Goal: Information Seeking & Learning: Check status

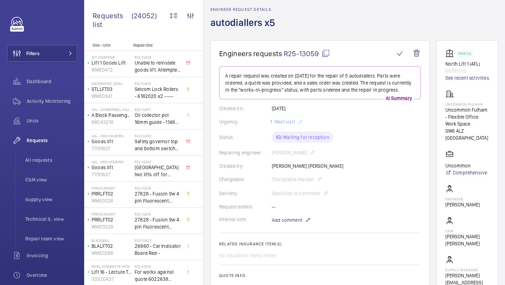
scroll to position [46, 0]
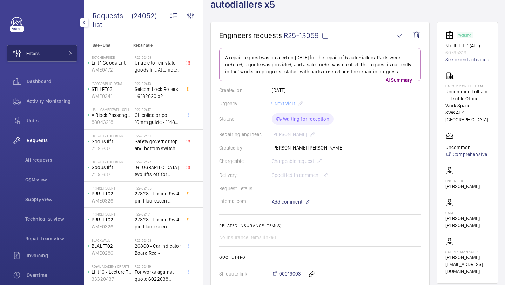
click at [34, 52] on span "Filters" at bounding box center [32, 53] width 13 height 7
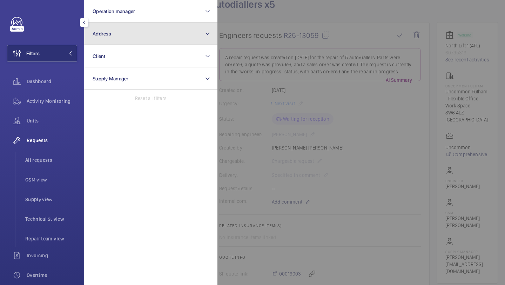
click at [112, 25] on button "Address" at bounding box center [150, 33] width 133 height 22
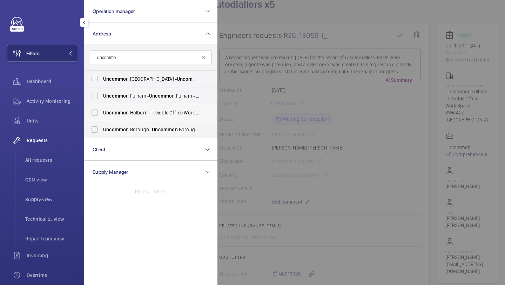
type input "uncommo"
click at [132, 111] on span "Uncommo n Holborn - Flexible Office Work Space, LONDON WC1V 6DF" at bounding box center [151, 112] width 96 height 7
click at [102, 111] on input "Uncommo n Holborn - Flexible Office Work Space, LONDON WC1V 6DF" at bounding box center [95, 113] width 14 height 14
checkbox input "true"
click at [231, 89] on div at bounding box center [470, 142] width 505 height 285
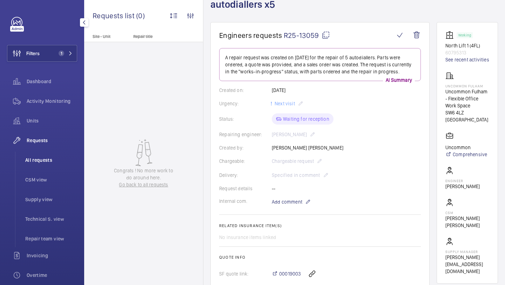
click at [49, 163] on span "All requests" at bounding box center [51, 159] width 52 height 7
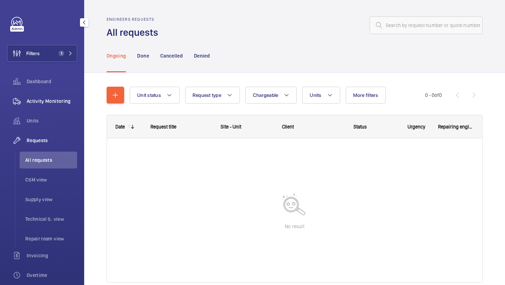
click at [52, 100] on span "Activity Monitoring" at bounding box center [52, 101] width 51 height 7
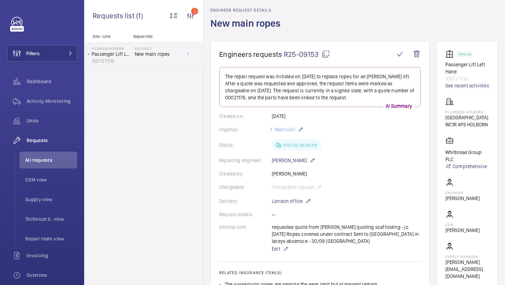
scroll to position [31, 0]
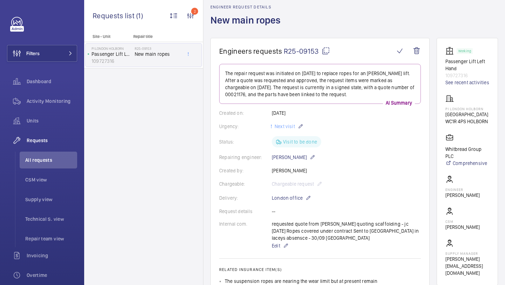
click at [457, 111] on p "[GEOGRAPHIC_DATA]" at bounding box center [467, 114] width 43 height 7
click at [465, 102] on div "PI London Holborn [GEOGRAPHIC_DATA] 4PS HOLBORN" at bounding box center [467, 109] width 43 height 31
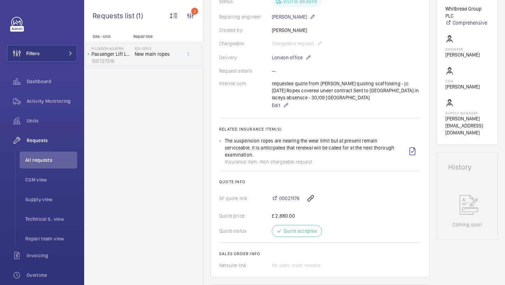
scroll to position [177, 0]
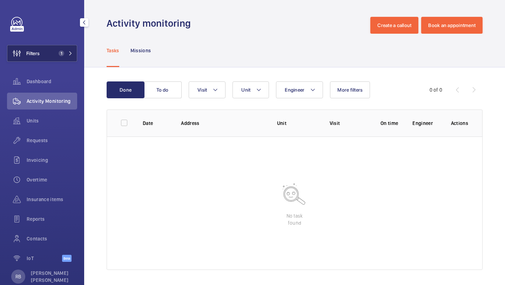
click at [75, 49] on button "Filters 1" at bounding box center [42, 53] width 70 height 17
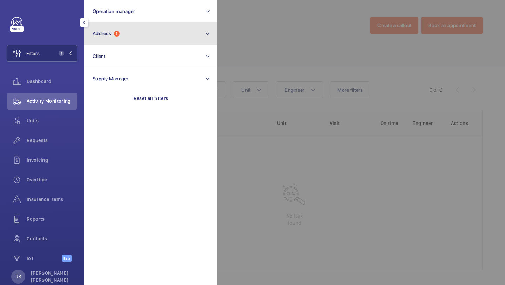
click at [96, 40] on button "Address 1" at bounding box center [150, 33] width 133 height 22
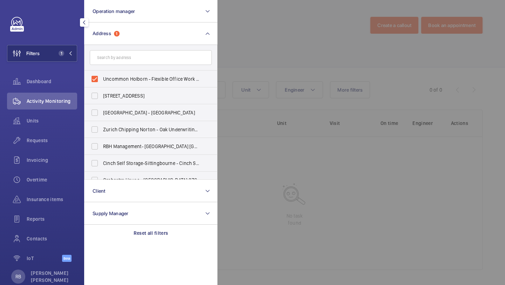
click at [102, 75] on label "Uncommon Holborn - Flexible Office Work Space, LONDON WC1V 6DF" at bounding box center [146, 79] width 122 height 17
click at [102, 75] on input "Uncommon Holborn - Flexible Office Work Space, LONDON WC1V 6DF" at bounding box center [95, 79] width 14 height 14
click at [112, 62] on input "text" at bounding box center [151, 57] width 122 height 15
click at [114, 69] on form at bounding box center [151, 58] width 133 height 26
click at [123, 73] on label "Uncommon Holborn - Flexible Office Work Space, LONDON WC1V 6DF" at bounding box center [146, 79] width 122 height 17
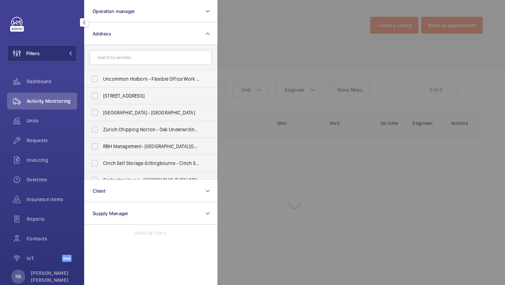
click at [102, 73] on input "Uncommon Holborn - Flexible Office Work Space, LONDON WC1V 6DF" at bounding box center [95, 79] width 14 height 14
checkbox input "true"
click at [260, 60] on div at bounding box center [470, 142] width 505 height 285
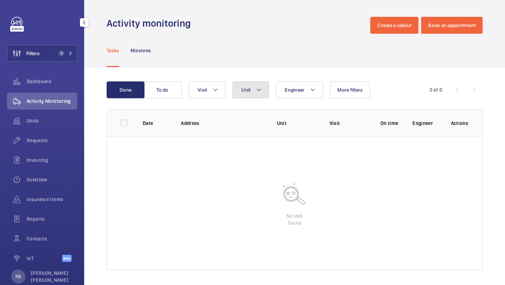
click at [241, 84] on button "Unit" at bounding box center [251, 89] width 36 height 17
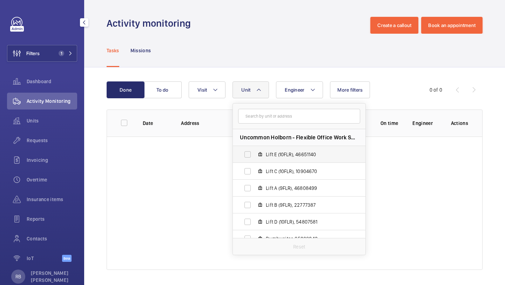
scroll to position [9, 0]
